Goal: Submit feedback/report problem

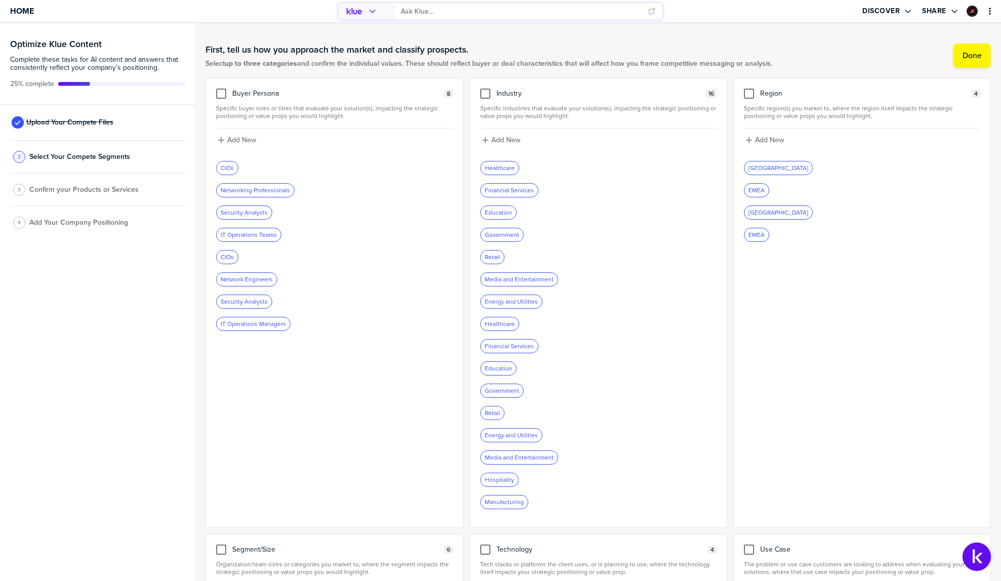
click at [458, 14] on input "primary" at bounding box center [521, 11] width 240 height 17
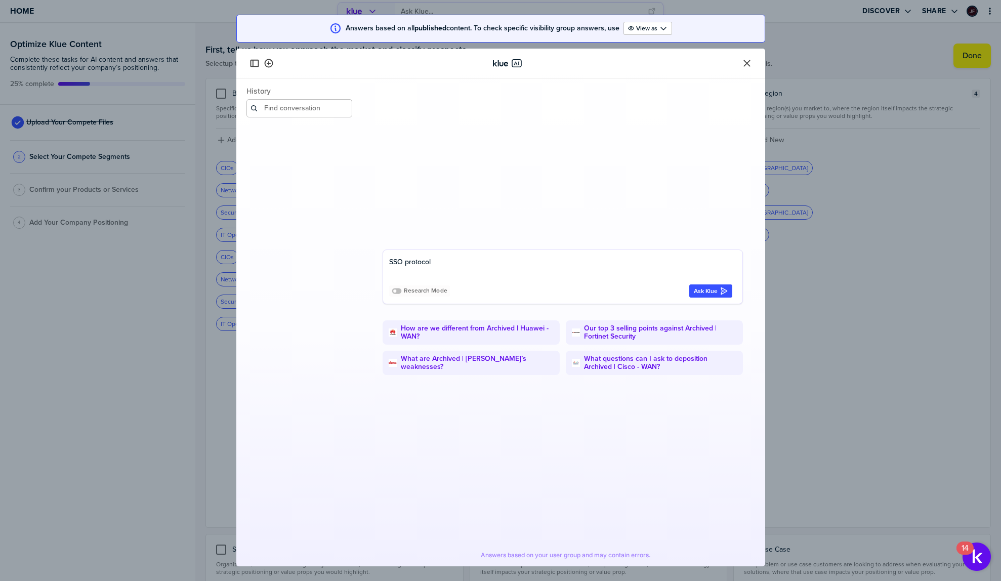
type textarea "SSO protocols"
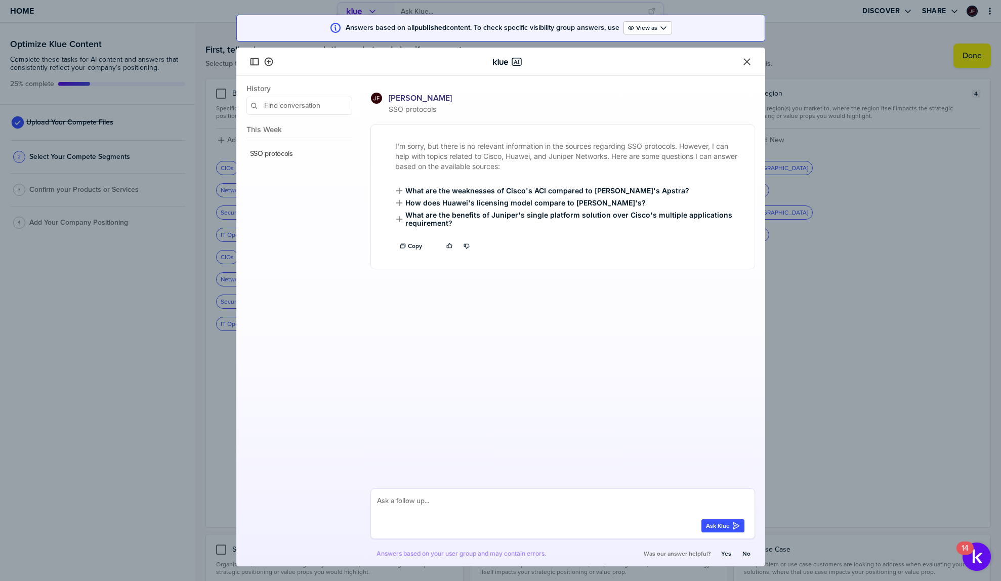
click at [749, 60] on icon "Close" at bounding box center [747, 62] width 10 height 10
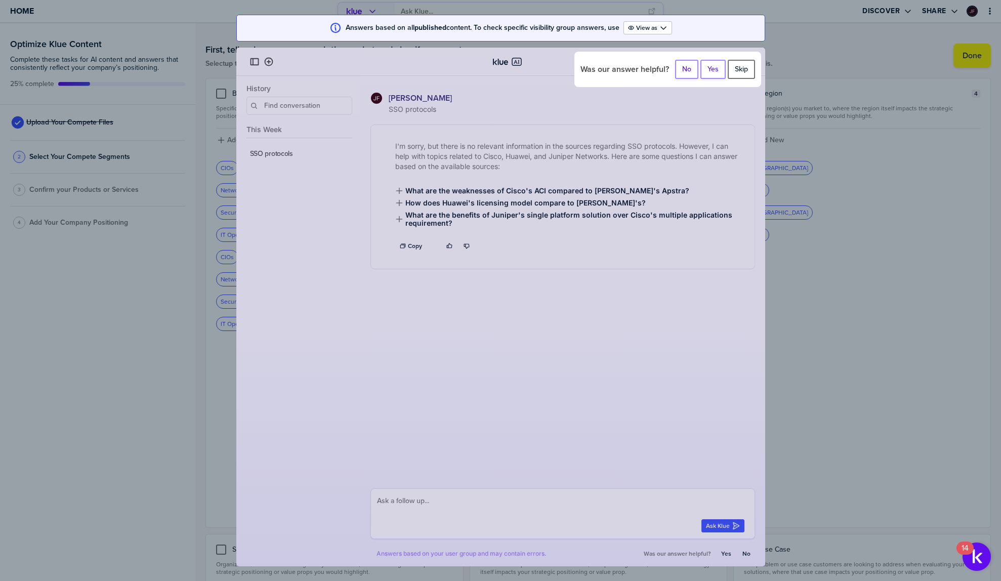
click at [743, 70] on label "Skip" at bounding box center [740, 69] width 13 height 9
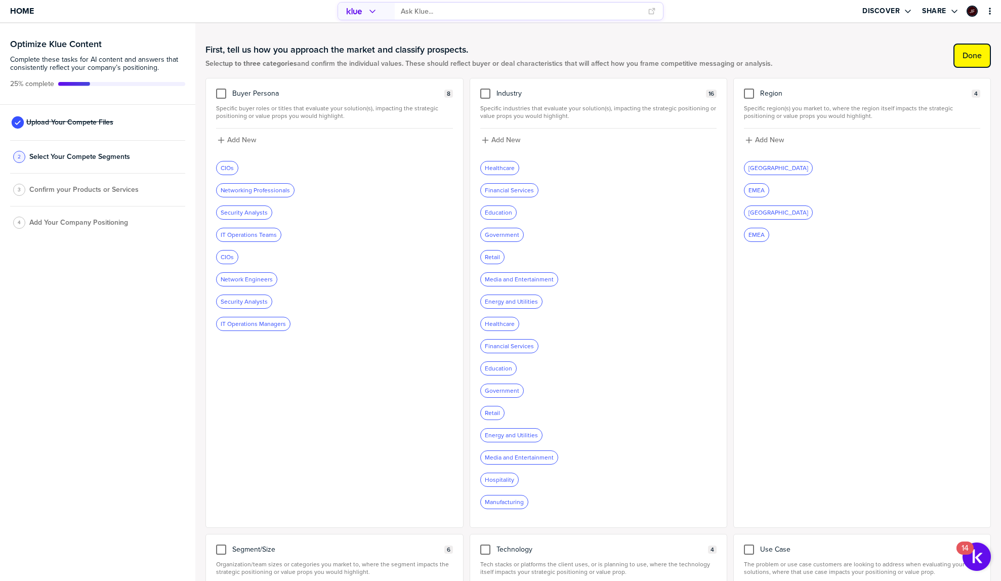
click at [970, 61] on button "Done" at bounding box center [971, 56] width 37 height 24
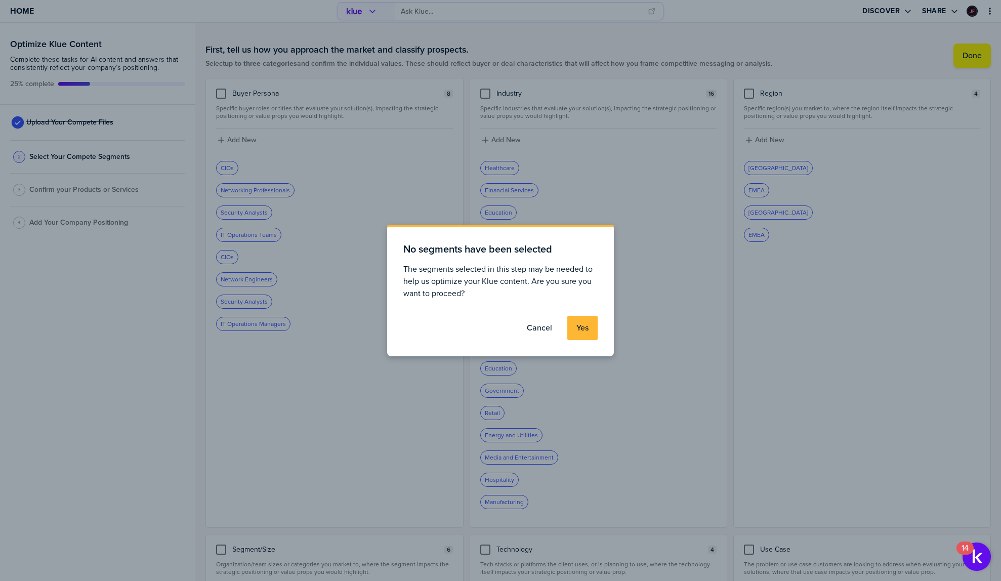
click at [587, 329] on label "Yes" at bounding box center [582, 328] width 12 height 10
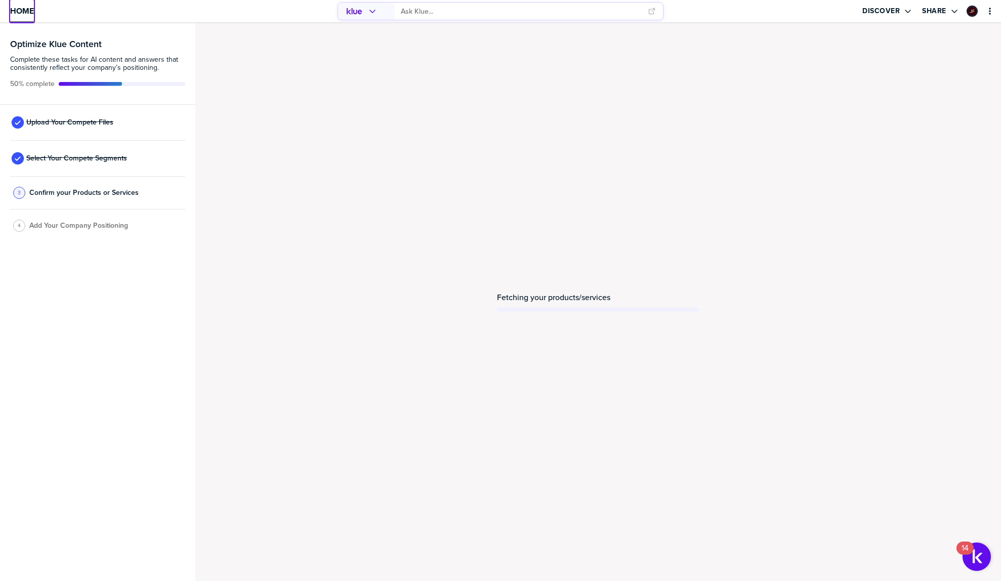
click at [25, 8] on span "Home" at bounding box center [22, 11] width 24 height 9
